Goal: Check status: Check status

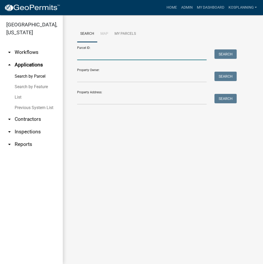
click at [87, 57] on input "Parcel ID:" at bounding box center [141, 54] width 129 height 11
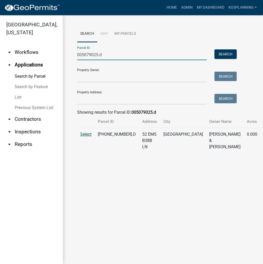
type input "005079025.d"
click at [90, 137] on span "Select" at bounding box center [85, 134] width 11 height 5
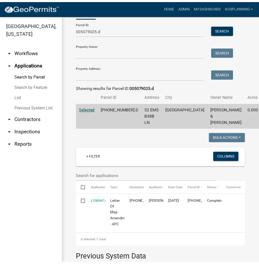
scroll to position [78, 0]
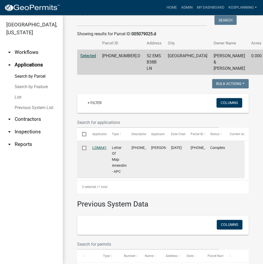
click at [99, 150] on link "LOMA41" at bounding box center [99, 147] width 14 height 4
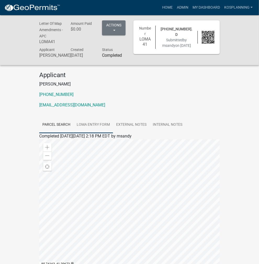
click at [73, 119] on link "LOMA Entry Form" at bounding box center [92, 124] width 39 height 17
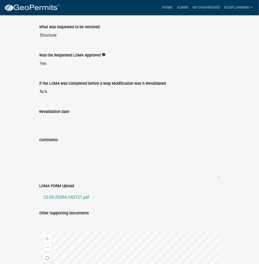
scroll to position [366, 0]
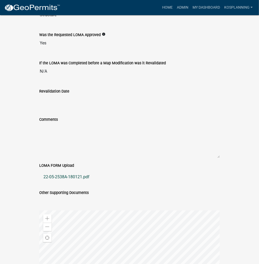
click at [40, 171] on link "22-05-2538A-180121.pdf" at bounding box center [129, 177] width 180 height 13
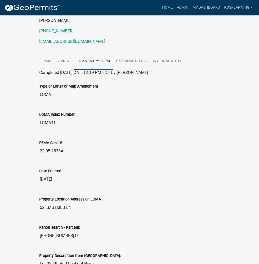
scroll to position [0, 0]
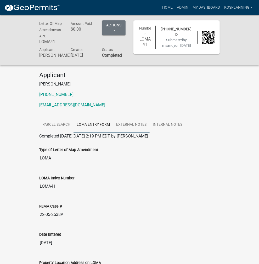
click at [113, 117] on link "External Notes" at bounding box center [131, 124] width 37 height 17
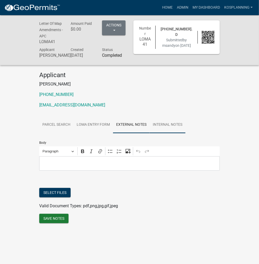
click at [149, 116] on link "Internal Notes" at bounding box center [167, 124] width 36 height 17
click at [113, 116] on link "External Notes" at bounding box center [131, 124] width 37 height 17
click at [73, 118] on link "LOMA Entry Form" at bounding box center [92, 124] width 39 height 17
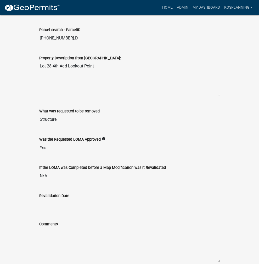
scroll to position [261, 0]
click at [165, 7] on link "Home" at bounding box center [167, 8] width 15 height 10
